Goal: Task Accomplishment & Management: Manage account settings

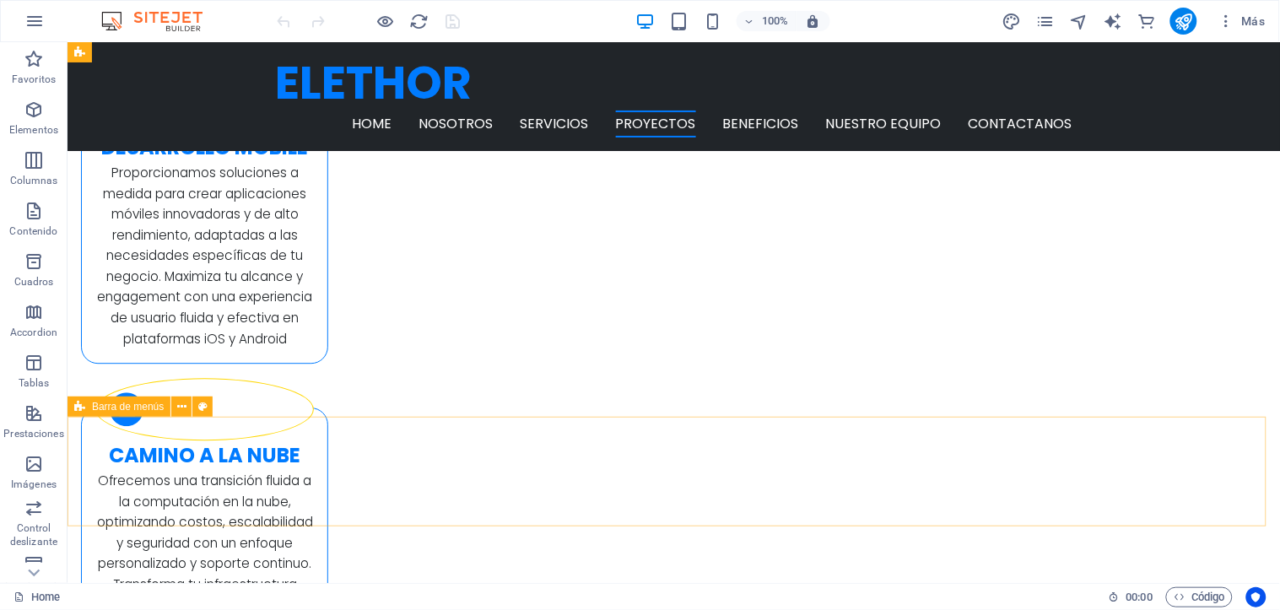
scroll to position [2530, 0]
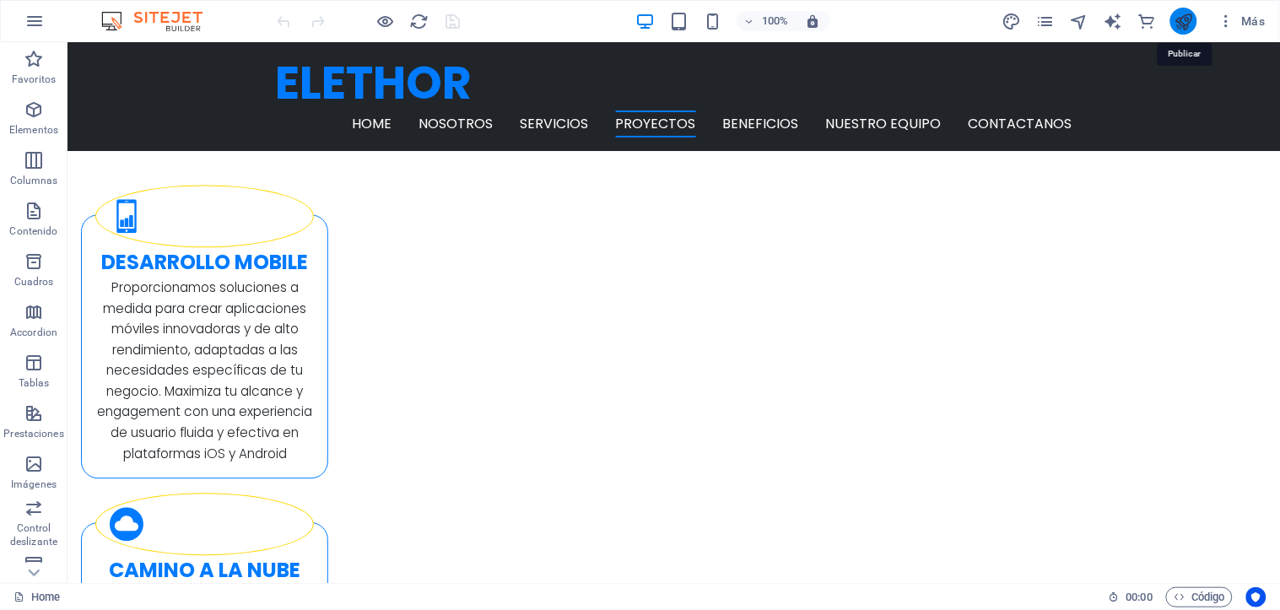
click at [1181, 21] on icon "publish" at bounding box center [1183, 21] width 19 height 19
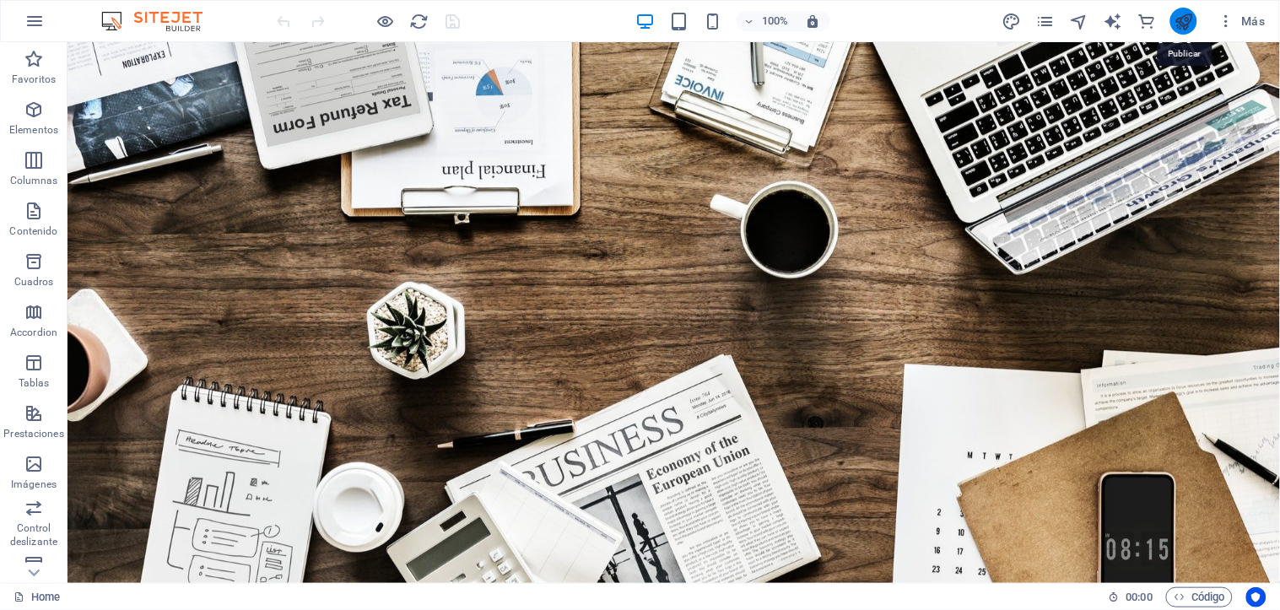
click at [1174, 21] on icon "publish" at bounding box center [1183, 21] width 19 height 19
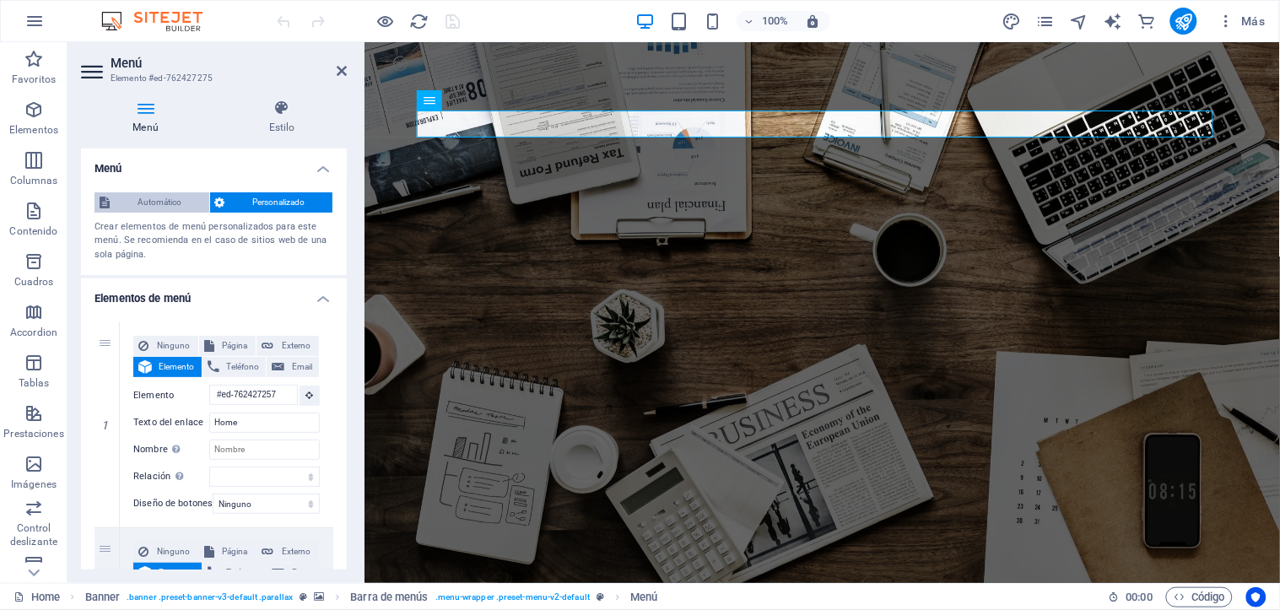
click at [152, 200] on span "Automático" at bounding box center [159, 202] width 89 height 20
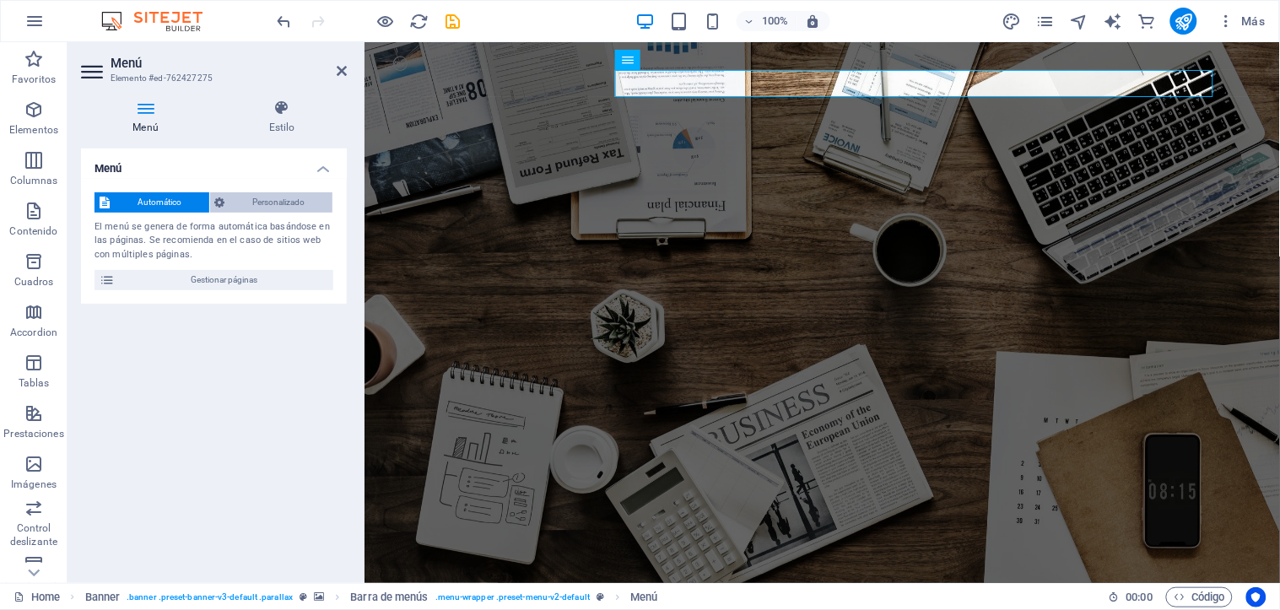
click at [224, 200] on button "Personalizado" at bounding box center [271, 202] width 123 height 20
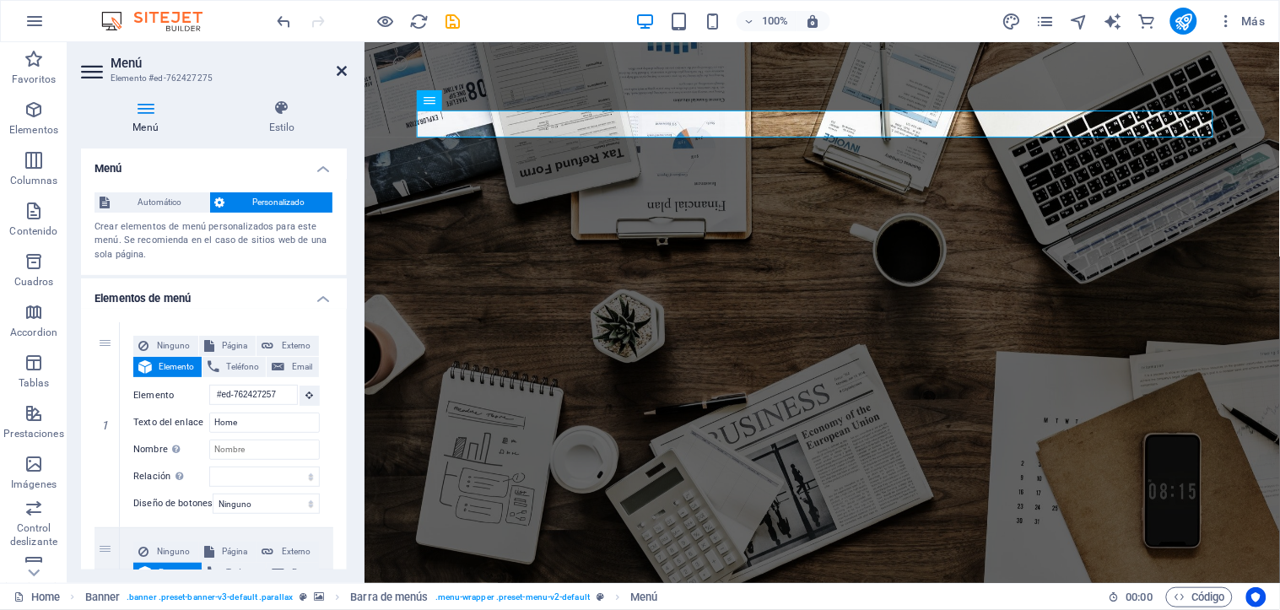
click at [346, 72] on icon at bounding box center [342, 70] width 10 height 13
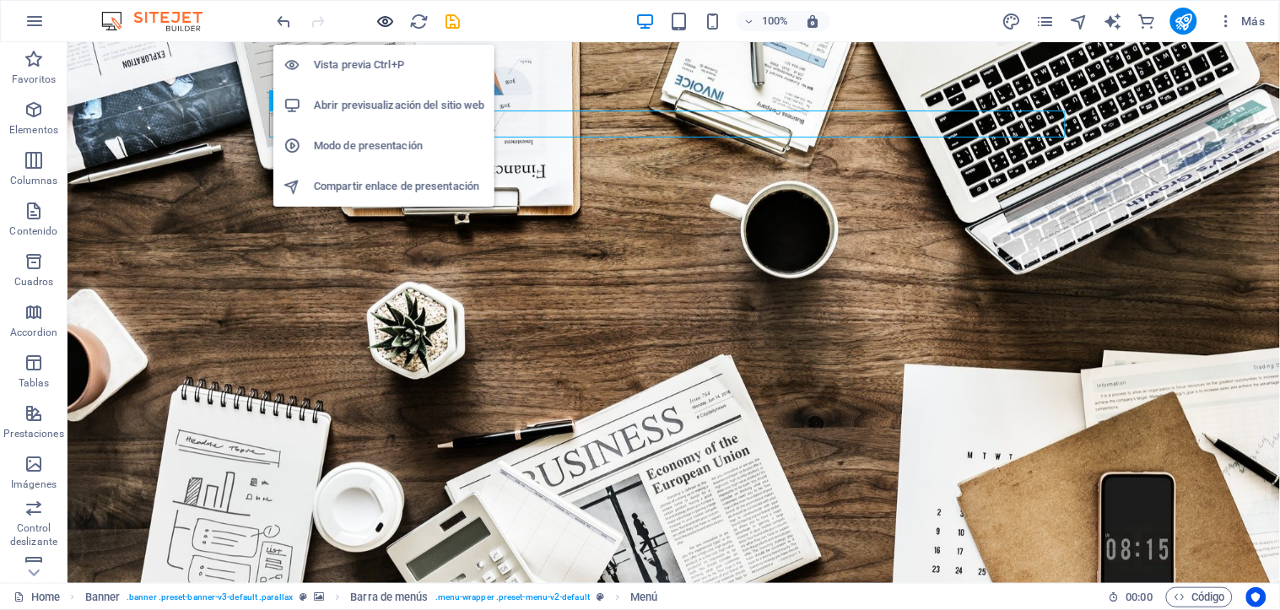
click at [395, 19] on span "button" at bounding box center [385, 21] width 20 height 19
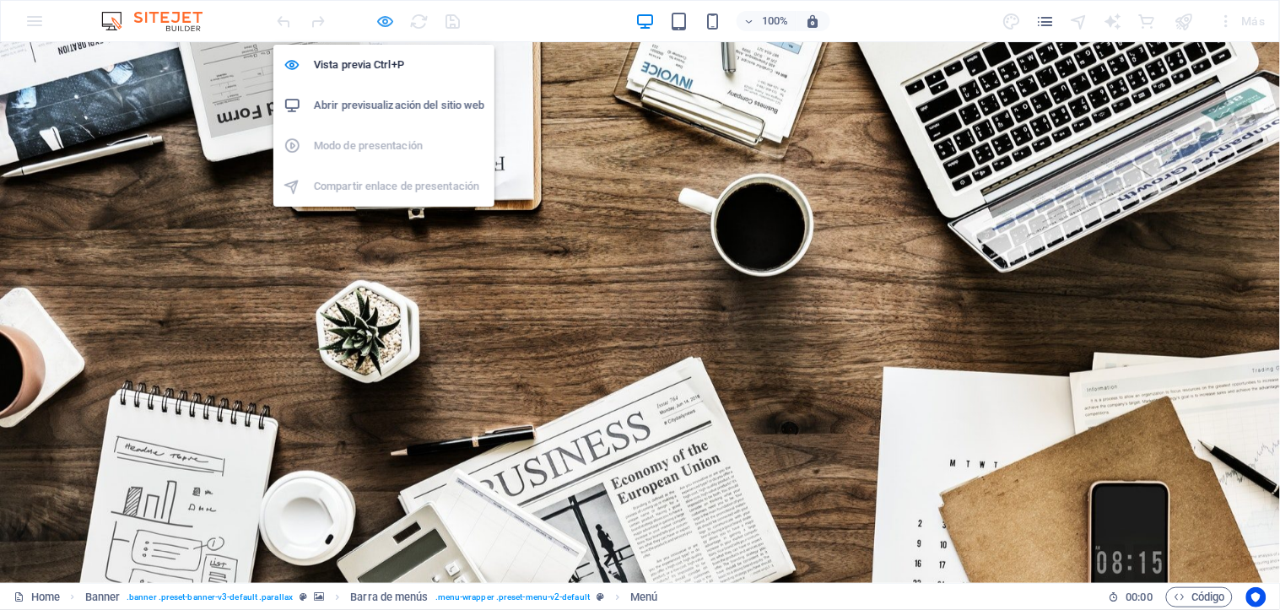
click at [385, 18] on icon "button" at bounding box center [385, 21] width 19 height 19
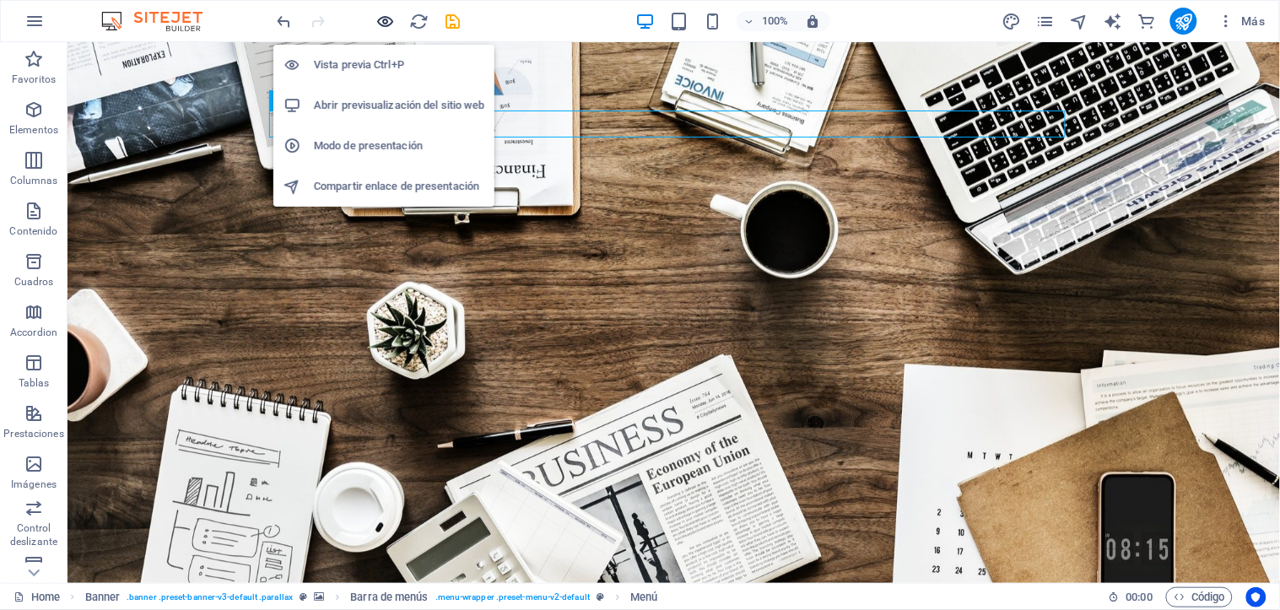
click at [385, 18] on icon "button" at bounding box center [385, 21] width 19 height 19
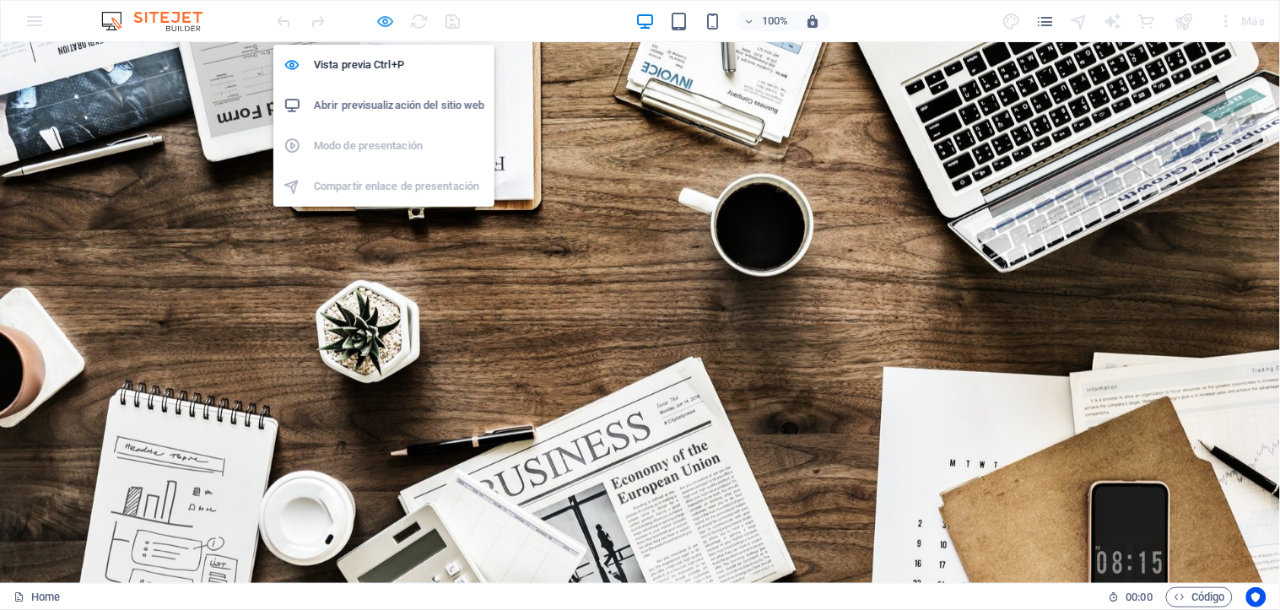
click at [382, 13] on icon "button" at bounding box center [385, 21] width 19 height 19
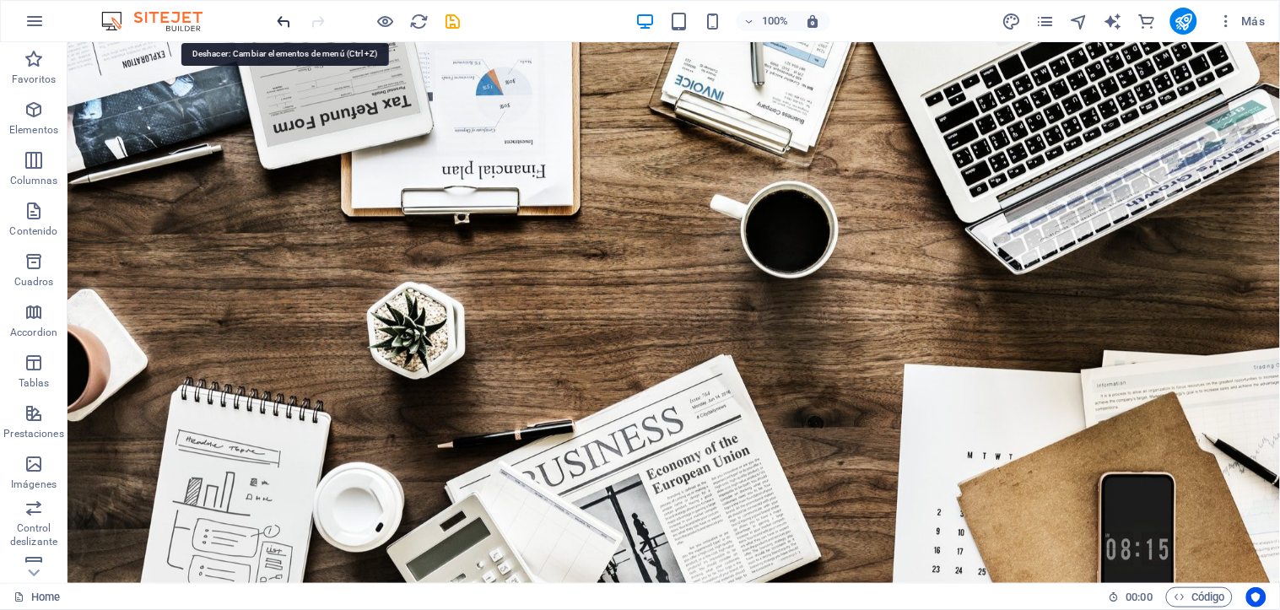
click at [289, 19] on icon "undo" at bounding box center [284, 21] width 19 height 19
click at [287, 20] on icon "undo" at bounding box center [284, 21] width 19 height 19
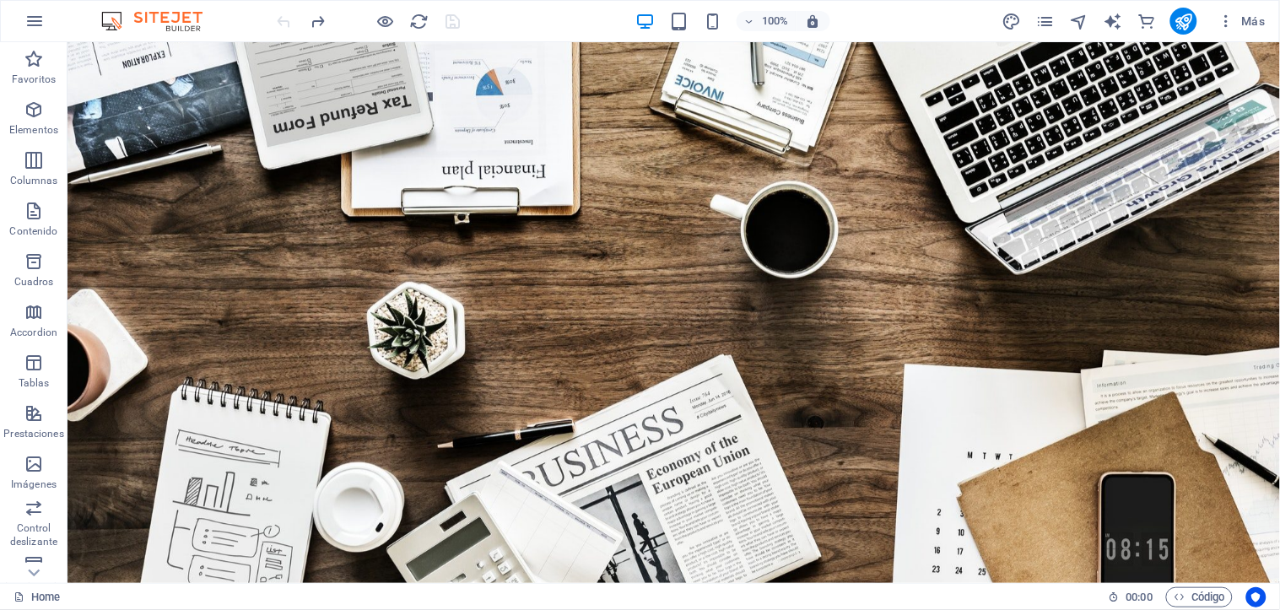
click at [282, 24] on div at bounding box center [368, 21] width 189 height 27
click at [28, 15] on icon "button" at bounding box center [34, 21] width 20 height 20
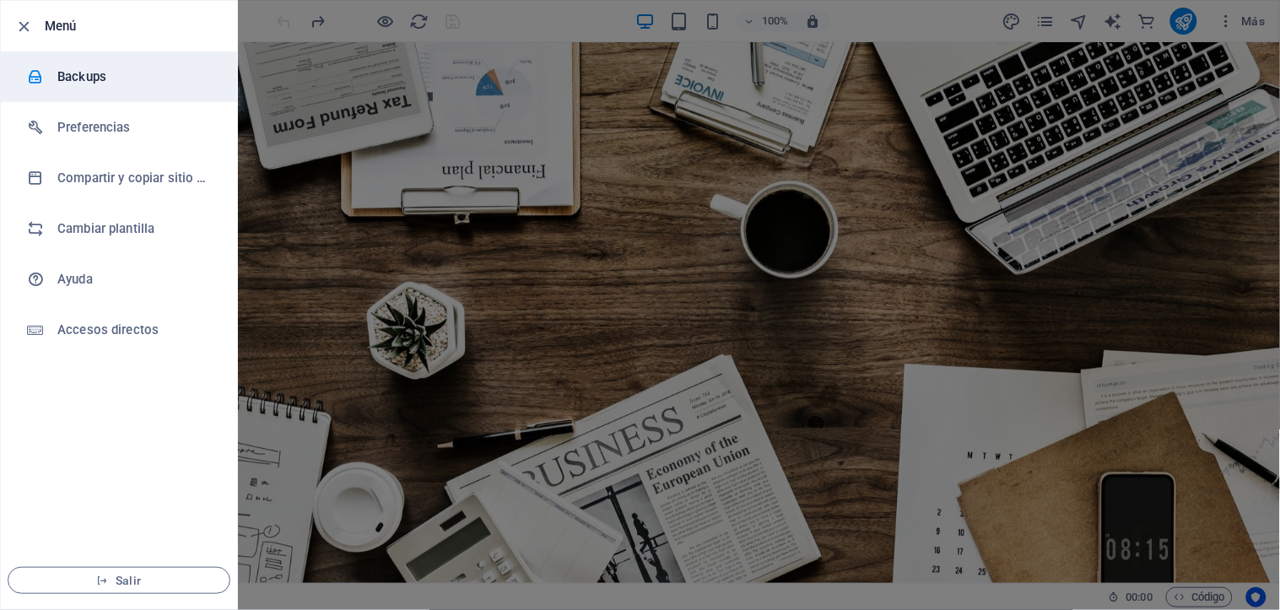
click at [79, 76] on h6 "Backups" at bounding box center [135, 77] width 156 height 20
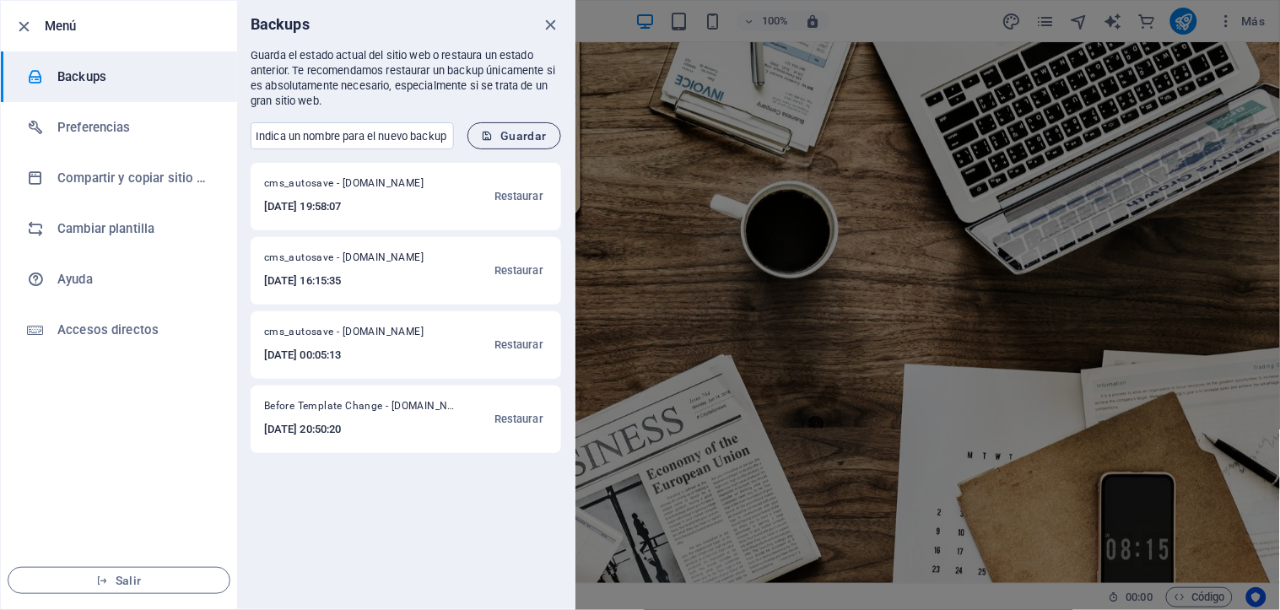
click at [515, 133] on span "Guardar" at bounding box center [514, 135] width 65 height 13
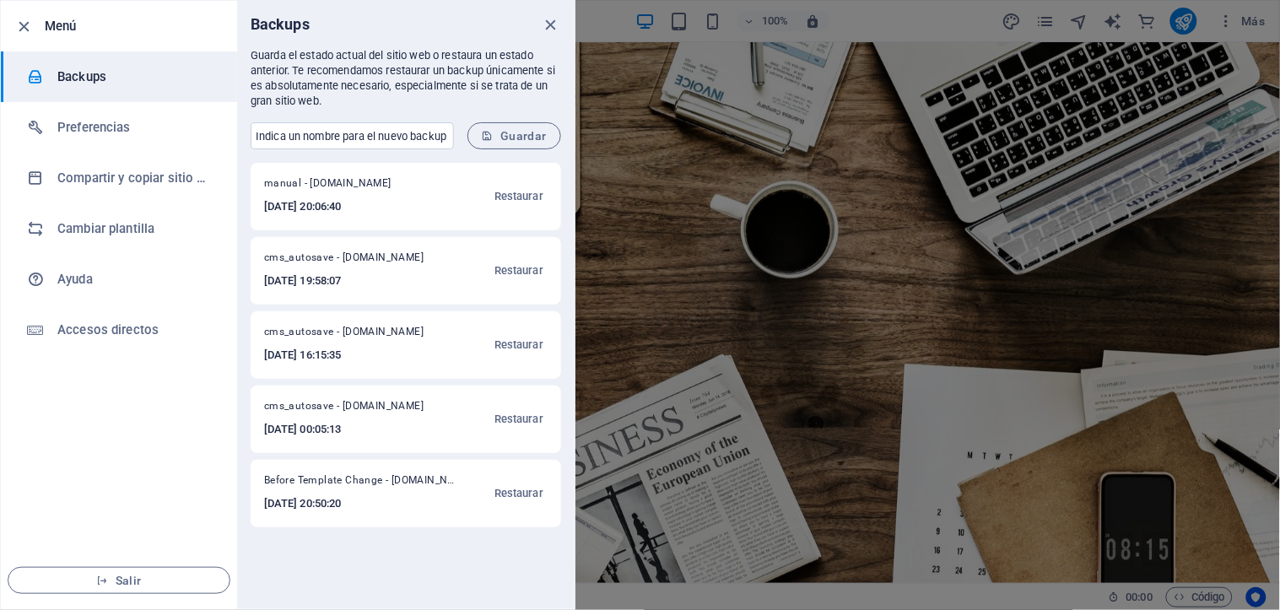
drag, startPoint x: 327, startPoint y: 207, endPoint x: 391, endPoint y: 205, distance: 64.2
click at [391, 205] on h6 "2025-10-06 20:06:40" at bounding box center [343, 207] width 159 height 20
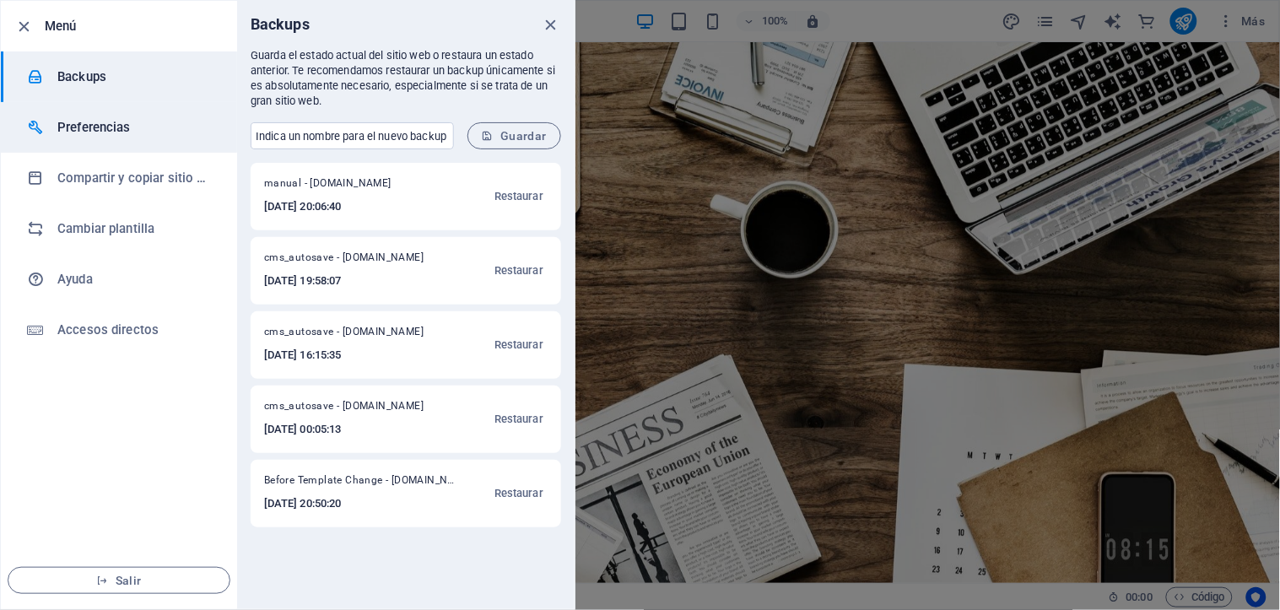
click at [130, 131] on h6 "Preferencias" at bounding box center [135, 127] width 156 height 20
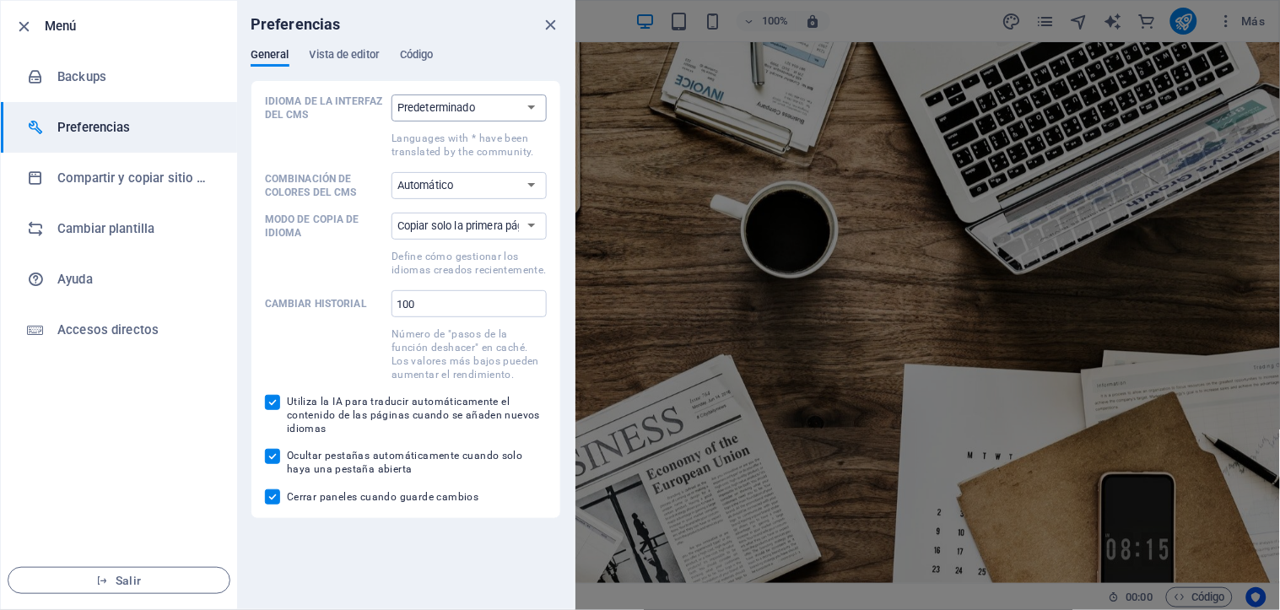
click at [461, 110] on select "Predeterminado Deutsch English Español Suomi* Français Magyar Italiano Nederlan…" at bounding box center [468, 107] width 155 height 27
select select "es"
click at [391, 94] on select "Predeterminado Deutsch English Español Suomi* Français Magyar Italiano Nederlan…" at bounding box center [468, 107] width 155 height 27
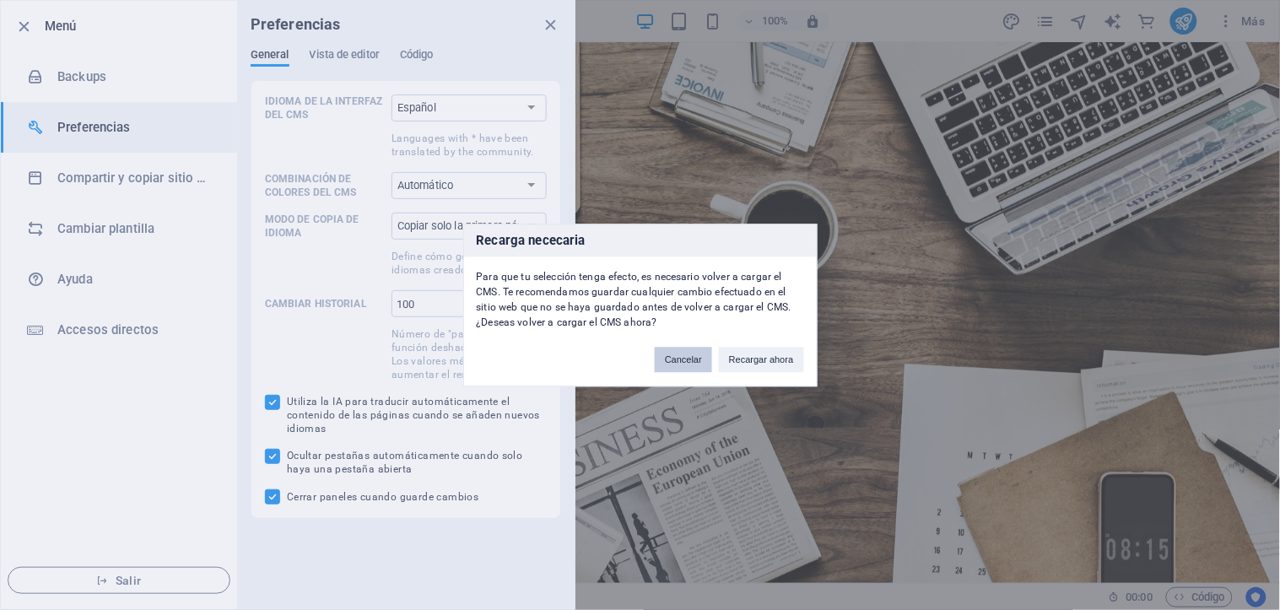
click at [688, 350] on button "Cancelar" at bounding box center [683, 359] width 57 height 25
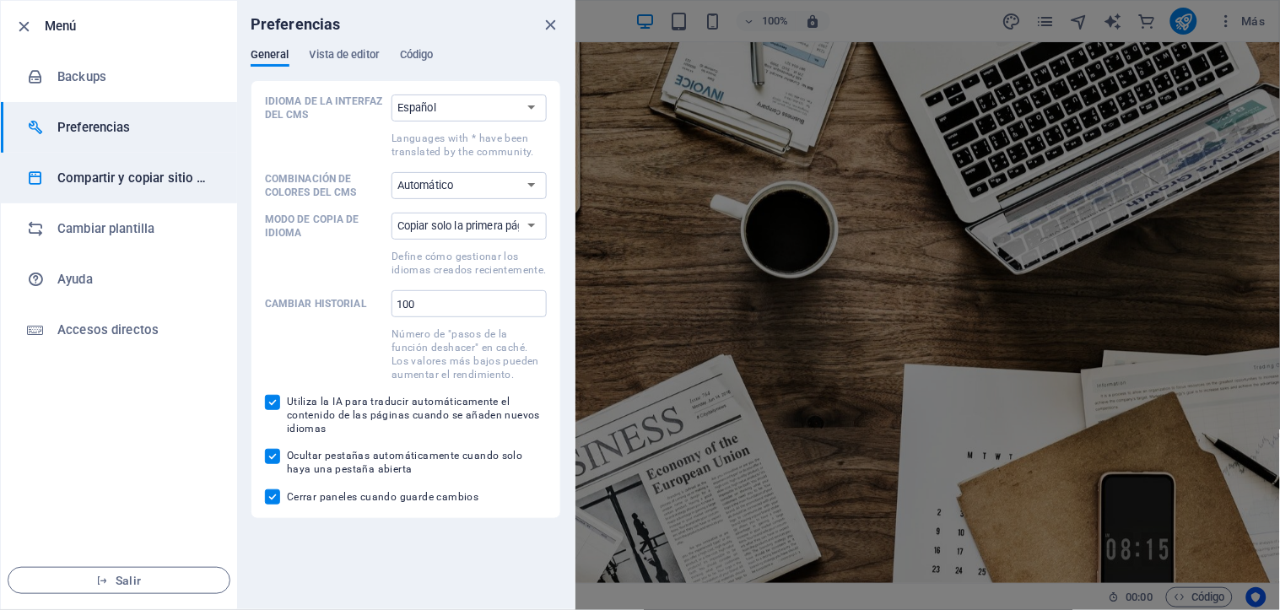
click at [135, 177] on h6 "Compartir y copiar sitio web" at bounding box center [135, 178] width 156 height 20
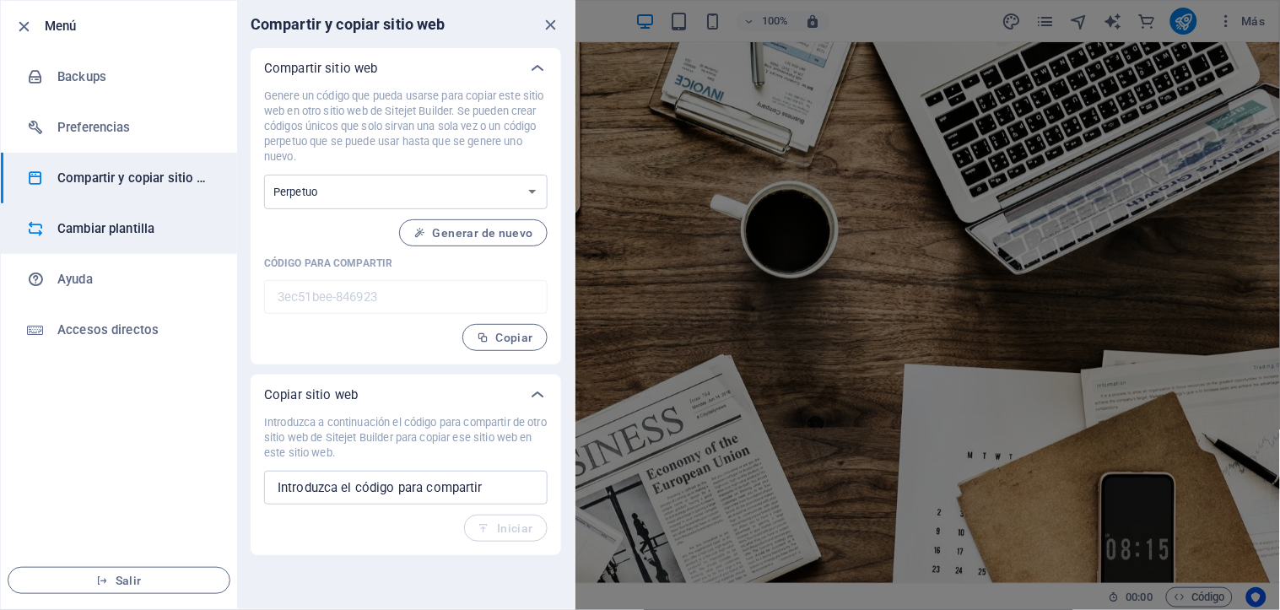
click at [130, 223] on h6 "Cambiar plantilla" at bounding box center [135, 228] width 156 height 20
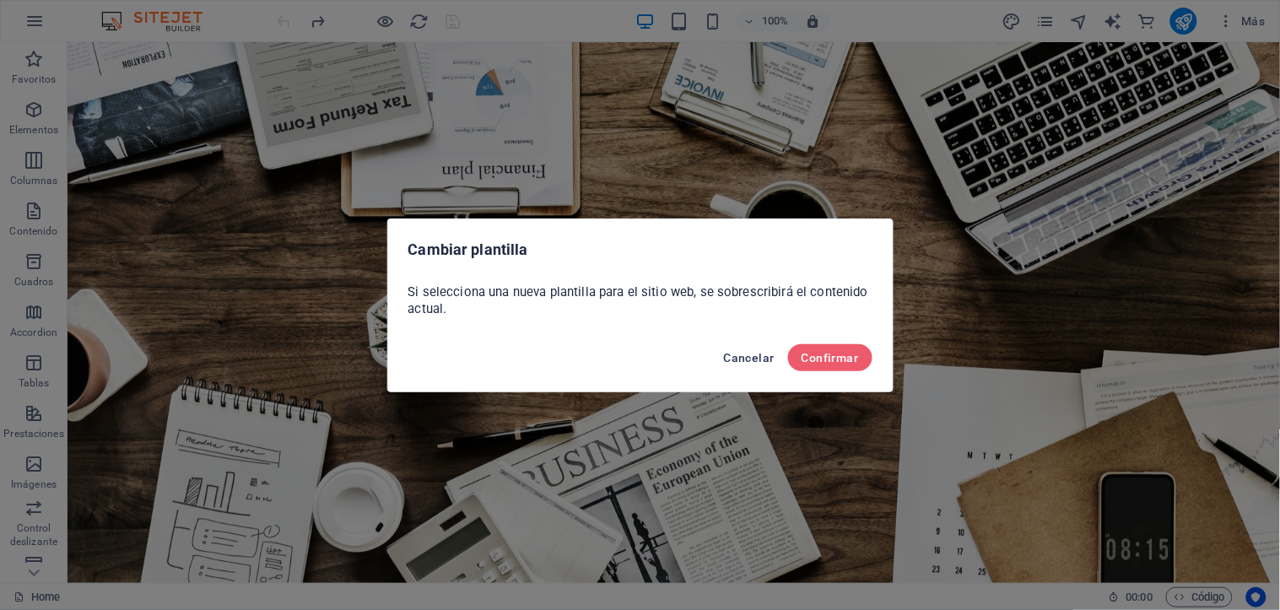
click at [748, 358] on span "Cancelar" at bounding box center [749, 357] width 51 height 13
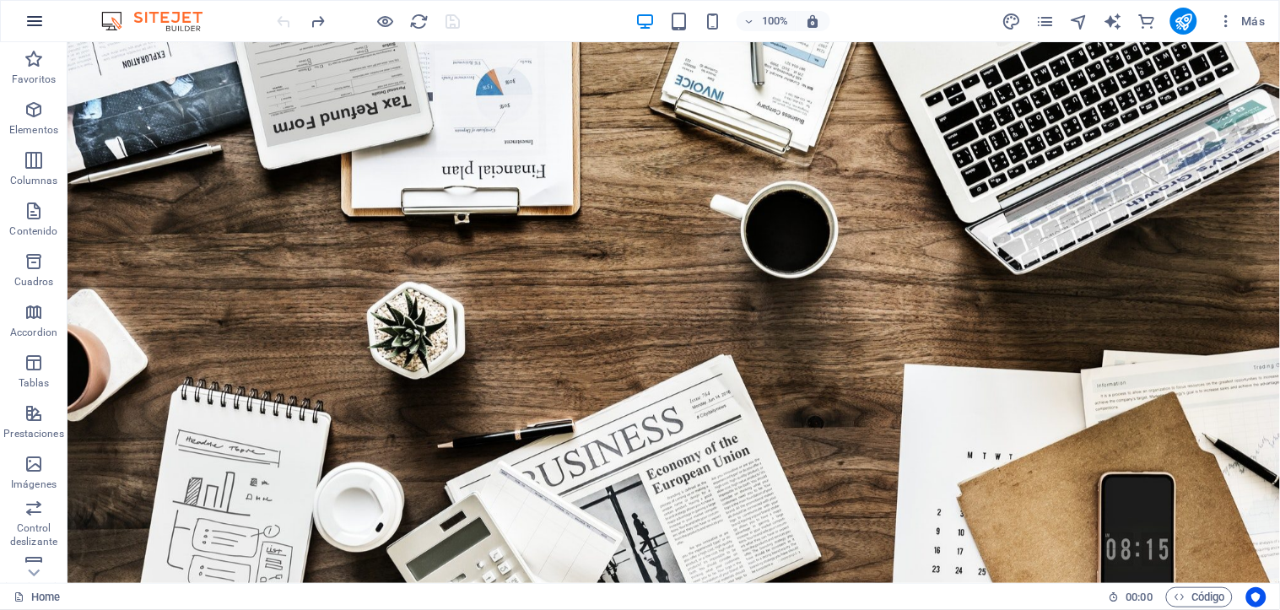
click at [34, 19] on icon "button" at bounding box center [34, 21] width 20 height 20
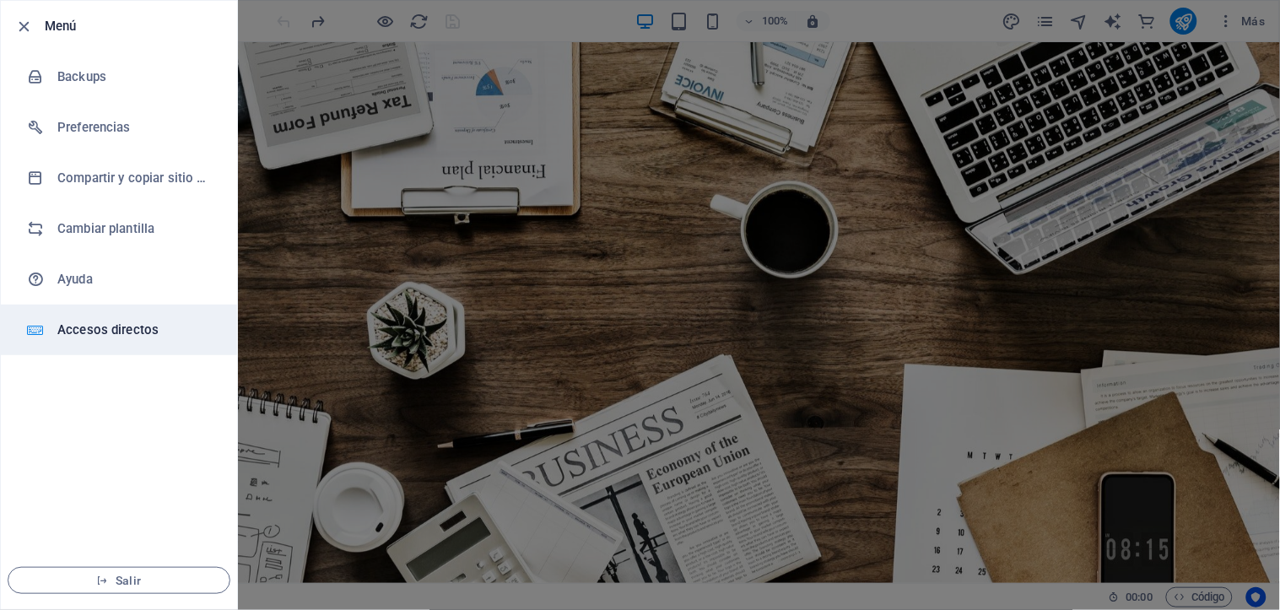
click at [103, 337] on h6 "Accesos directos" at bounding box center [135, 330] width 156 height 20
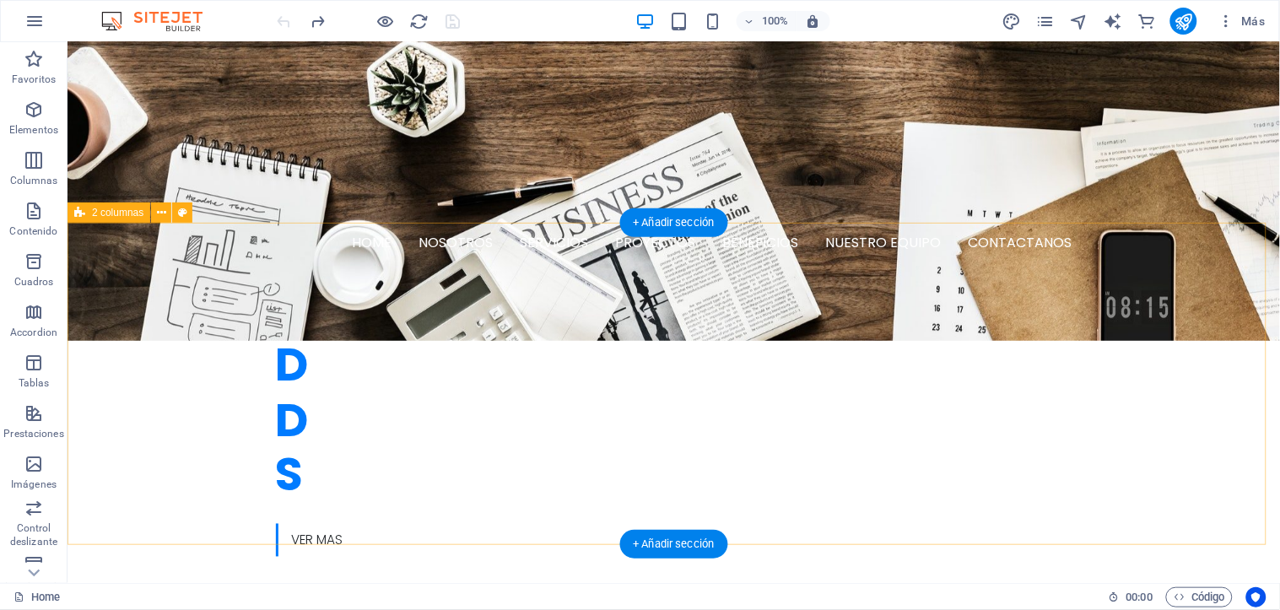
scroll to position [468, 0]
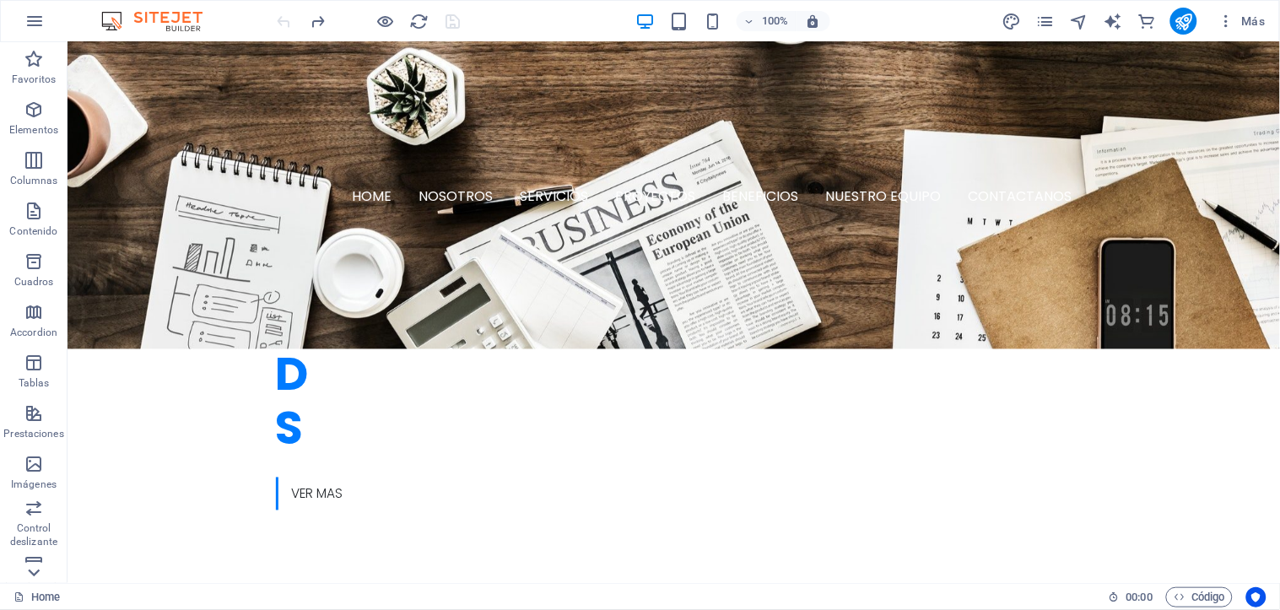
click at [34, 572] on icon at bounding box center [34, 573] width 24 height 24
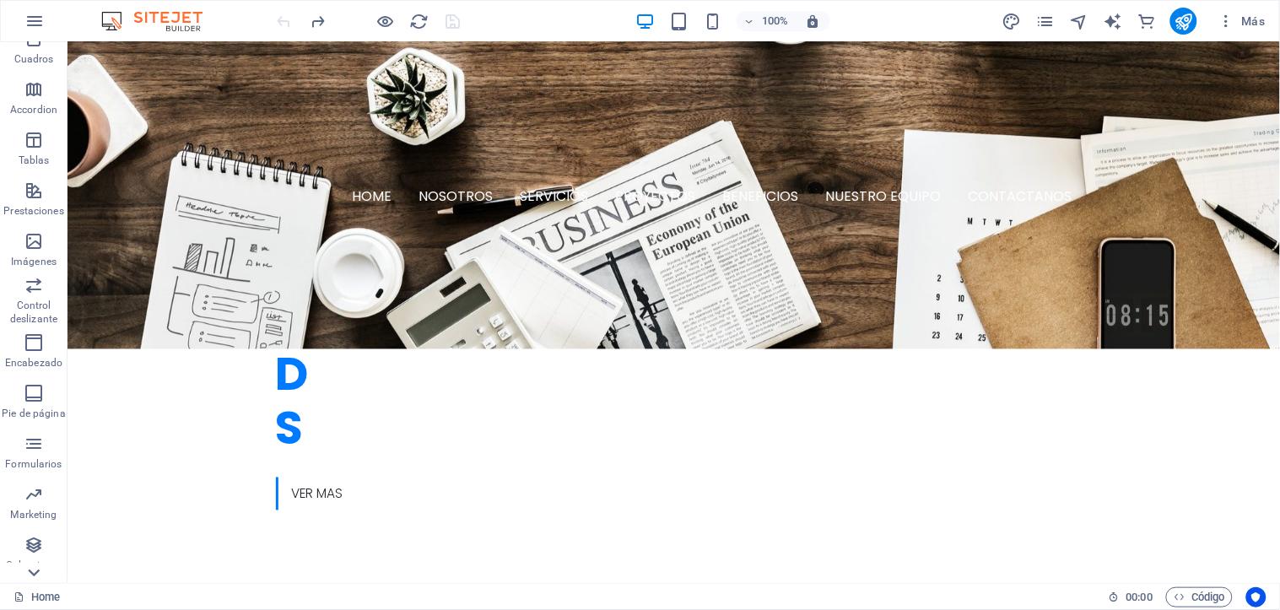
scroll to position [268, 0]
click at [38, 457] on icon "button" at bounding box center [34, 449] width 20 height 20
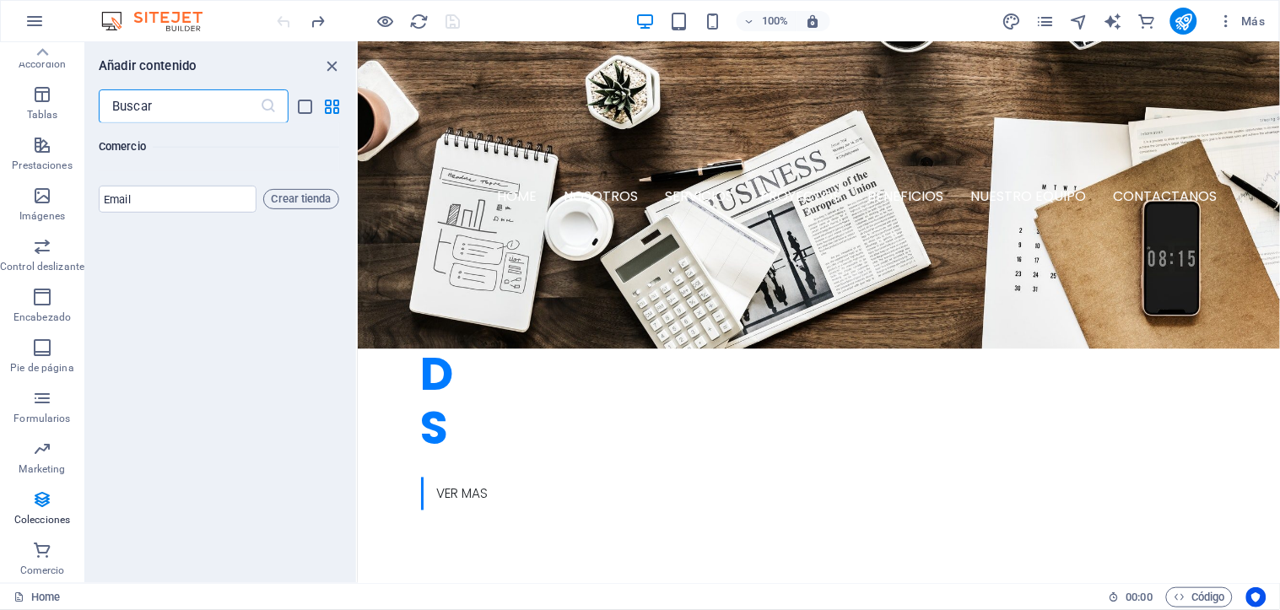
scroll to position [31203, 0]
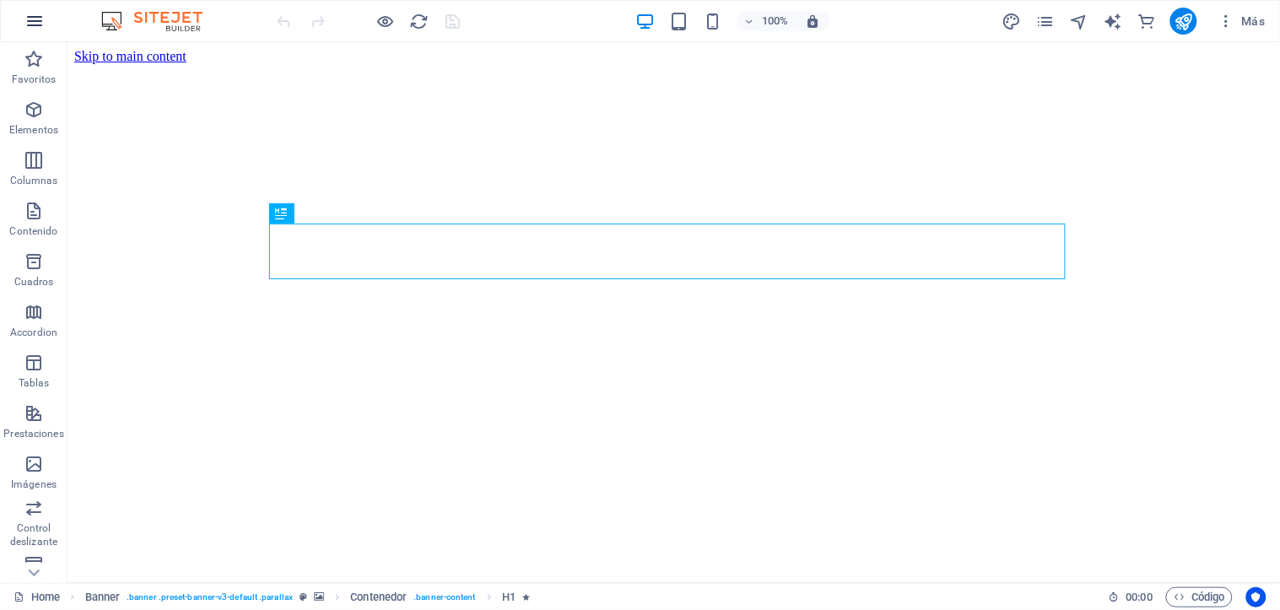
click at [35, 22] on icon "button" at bounding box center [34, 21] width 20 height 20
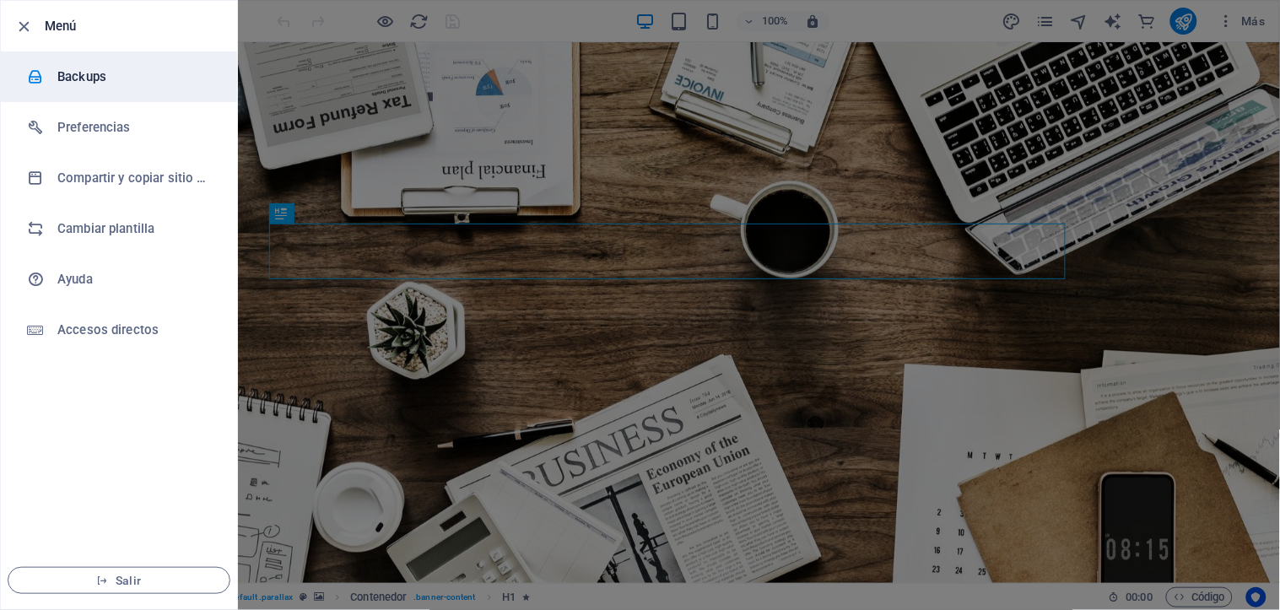
click at [98, 70] on h6 "Backups" at bounding box center [135, 77] width 156 height 20
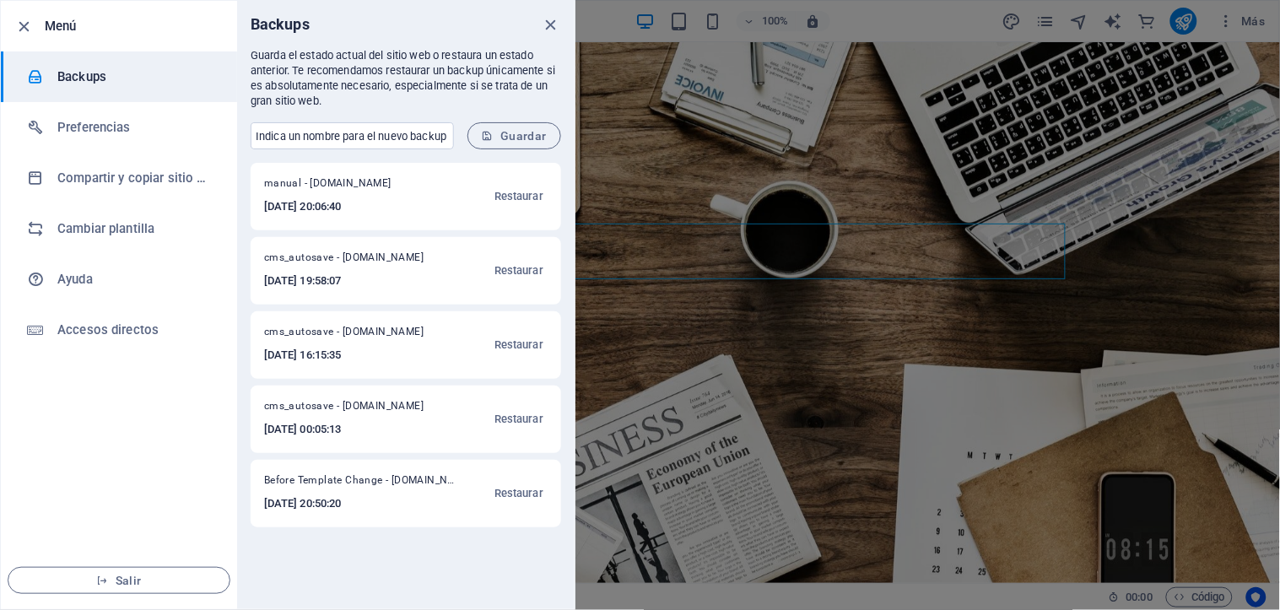
click at [335, 348] on h6 "2025-07-18 16:15:35" at bounding box center [352, 355] width 176 height 20
click at [519, 348] on span "Restaurar" at bounding box center [518, 345] width 49 height 20
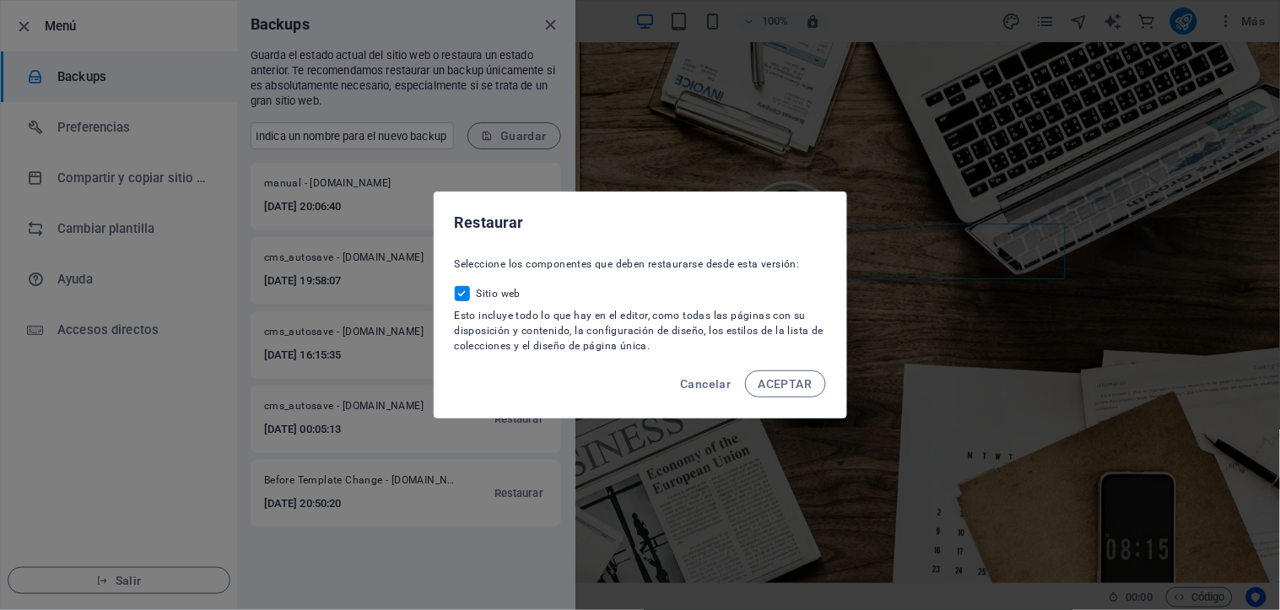
click at [776, 378] on span "ACEPTAR" at bounding box center [785, 383] width 54 height 13
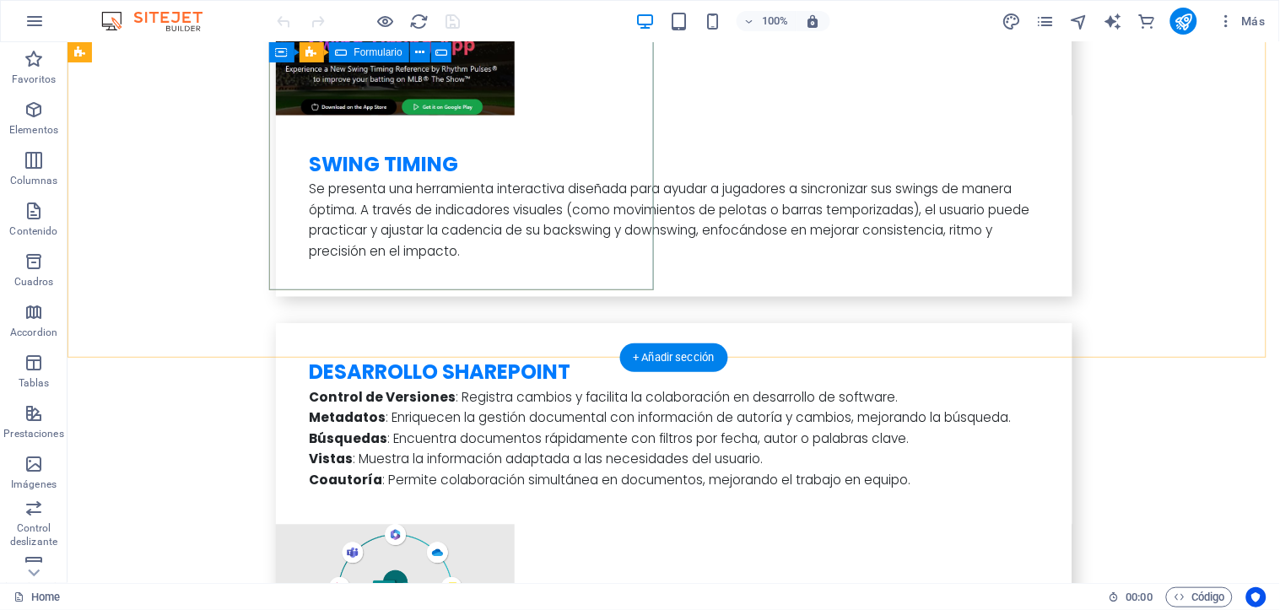
scroll to position [5849, 0]
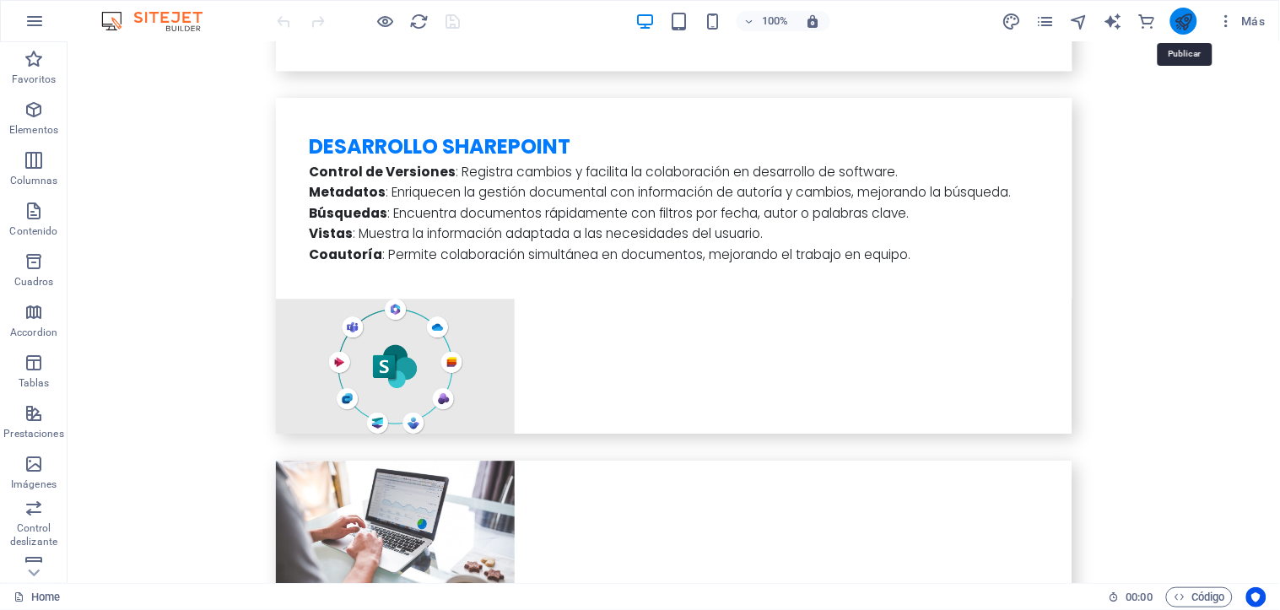
click at [1189, 19] on icon "publish" at bounding box center [1183, 21] width 19 height 19
